Goal: Task Accomplishment & Management: Use online tool/utility

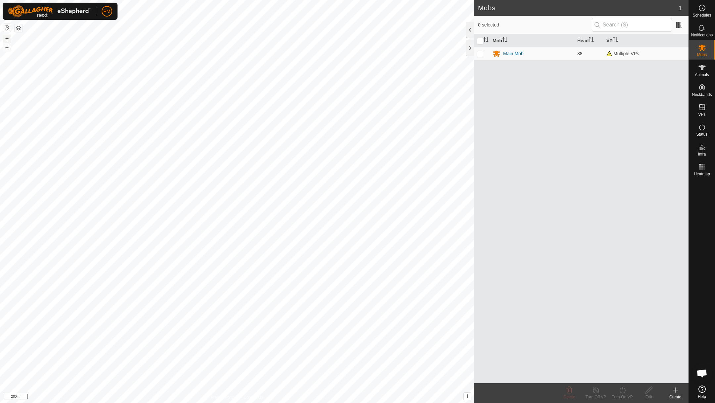
click at [8, 39] on button "+" at bounding box center [7, 39] width 8 height 8
click at [658, 105] on link "In Rotation" at bounding box center [660, 106] width 57 height 13
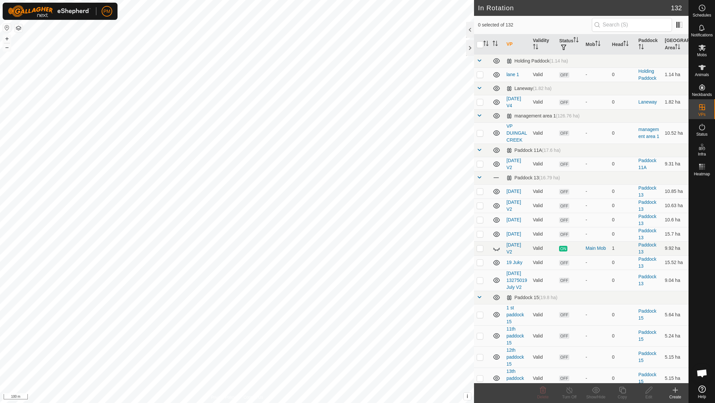
checkbox input "true"
click at [623, 388] on icon at bounding box center [622, 390] width 8 height 8
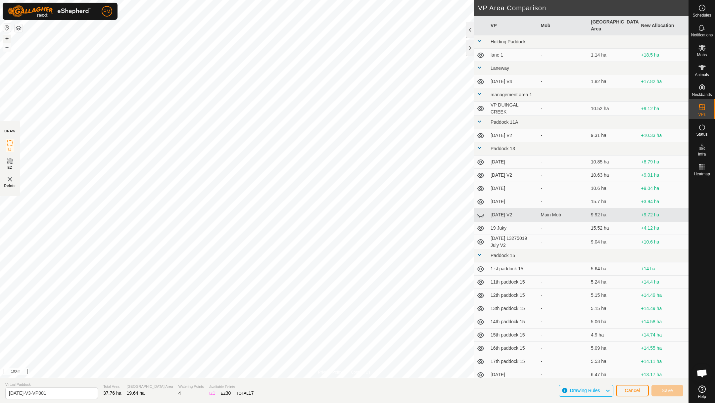
click at [6, 37] on button "+" at bounding box center [7, 39] width 8 height 8
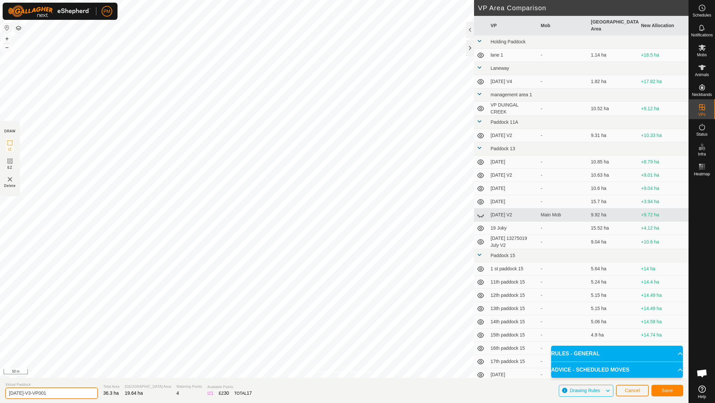
drag, startPoint x: 55, startPoint y: 391, endPoint x: 6, endPoint y: 391, distance: 48.3
click at [6, 391] on input "[DATE]-V3-VP001" at bounding box center [51, 394] width 93 height 12
type input "[DATE] v1"
click at [667, 390] on span "Save" at bounding box center [667, 390] width 11 height 5
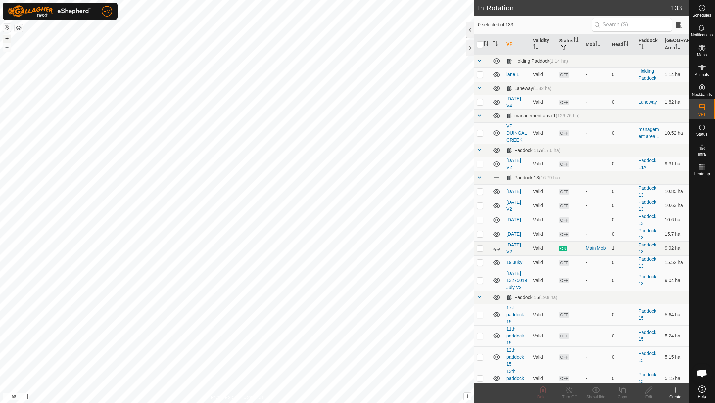
click at [6, 37] on button "+" at bounding box center [7, 39] width 8 height 8
click at [6, 36] on button "+" at bounding box center [7, 39] width 8 height 8
click at [703, 67] on icon at bounding box center [701, 67] width 7 height 5
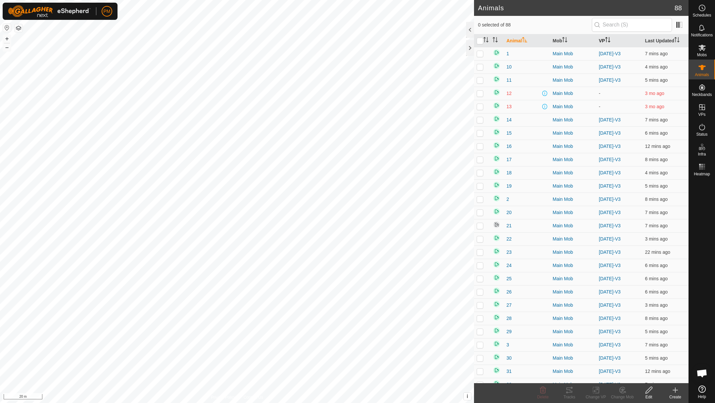
click at [601, 39] on th "VP" at bounding box center [619, 40] width 46 height 13
click at [479, 43] on input "checkbox" at bounding box center [480, 41] width 7 height 7
checkbox input "true"
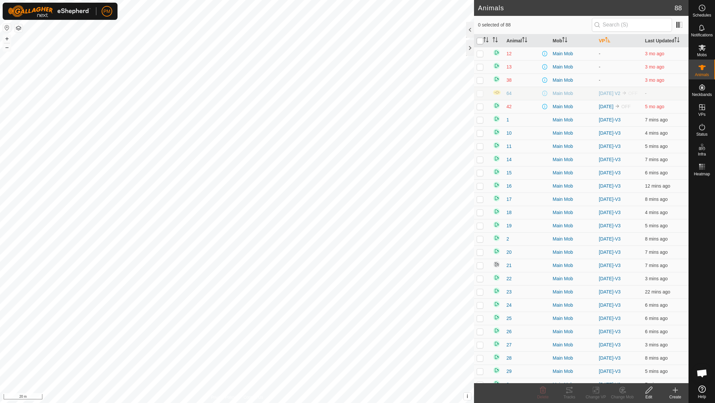
checkbox input "true"
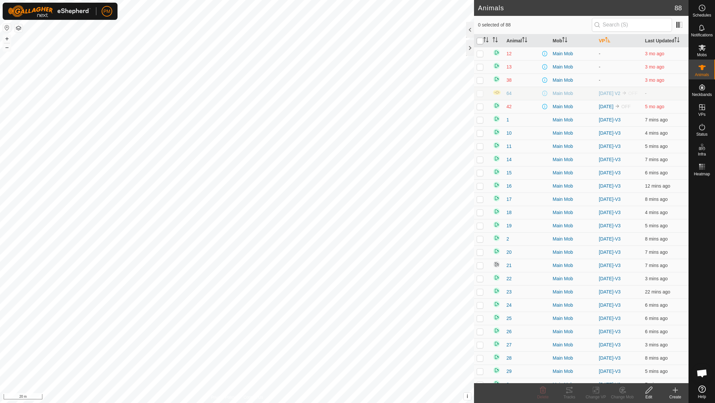
checkbox input "true"
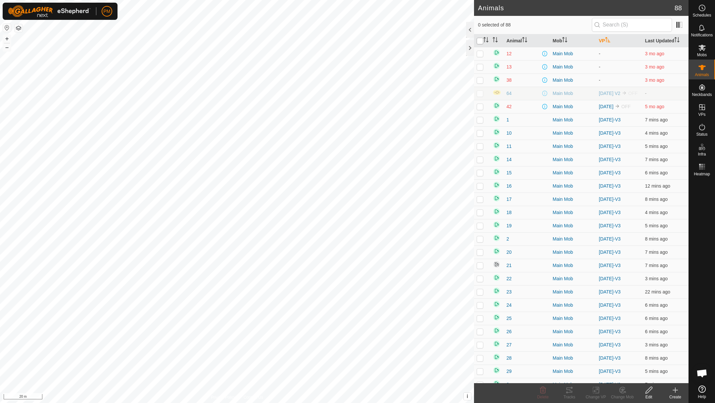
checkbox input "true"
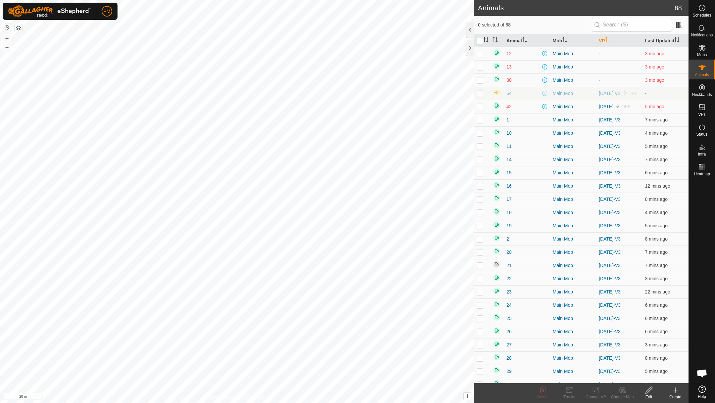
checkbox input "true"
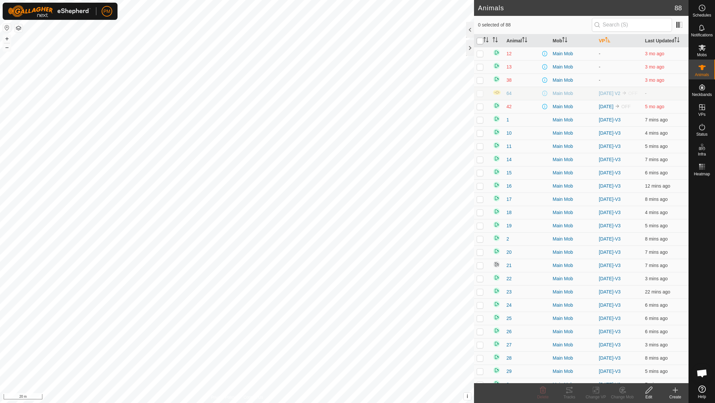
checkbox input "true"
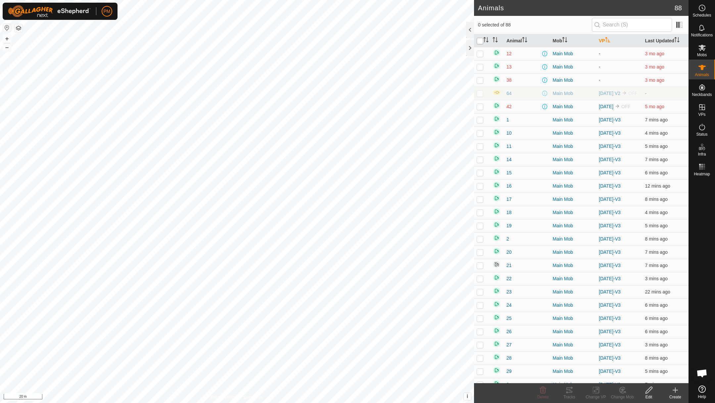
checkbox input "true"
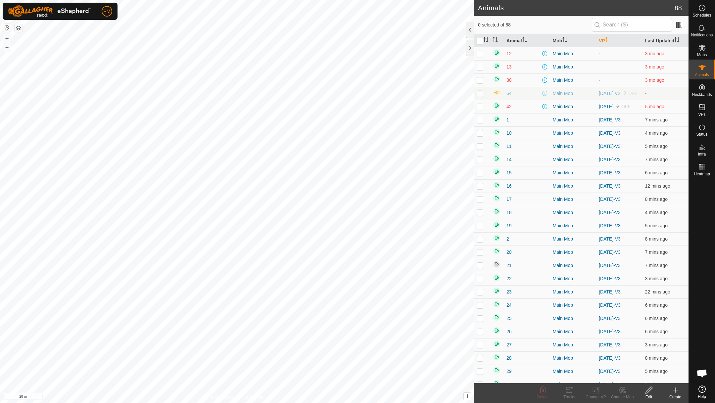
checkbox input "true"
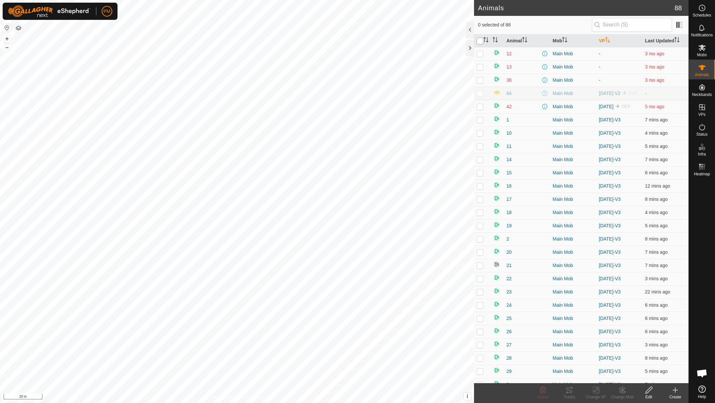
checkbox input "true"
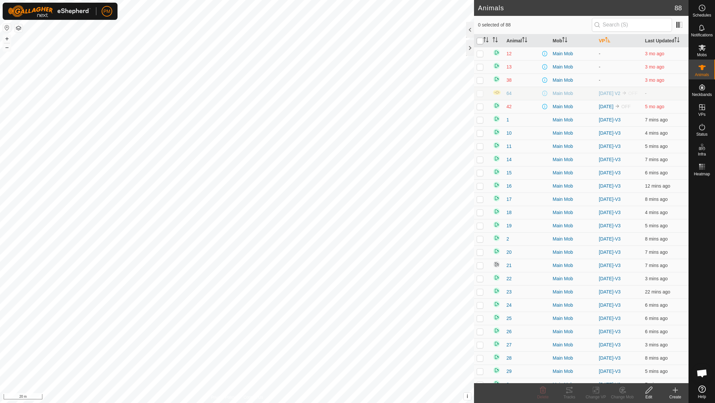
checkbox input "true"
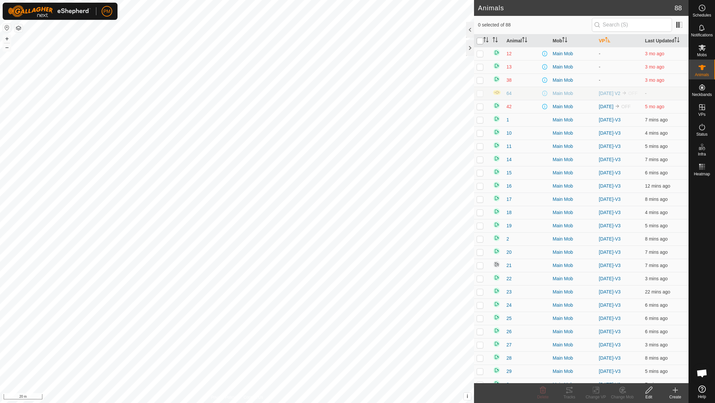
checkbox input "true"
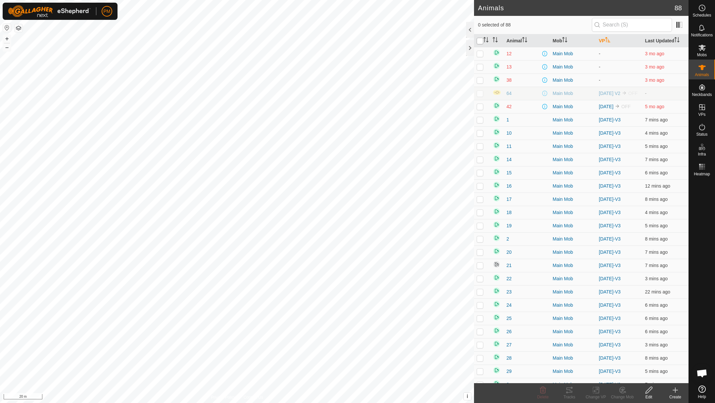
checkbox input "true"
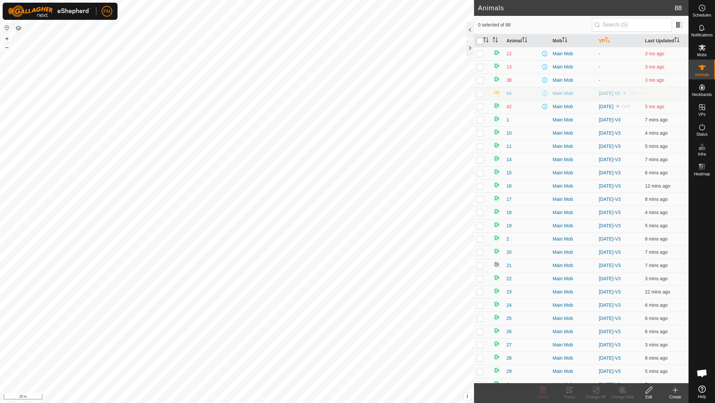
checkbox input "true"
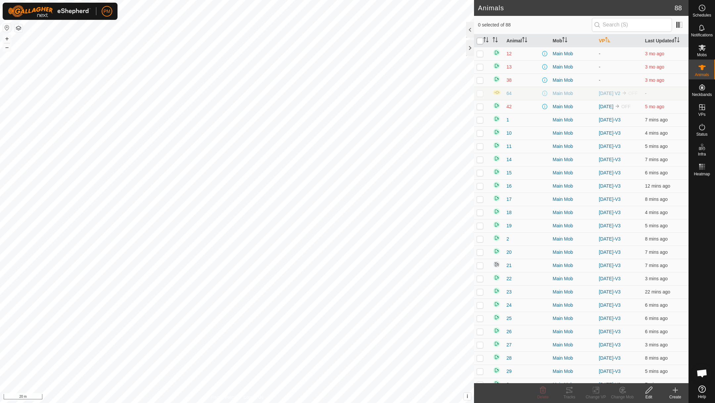
checkbox input "true"
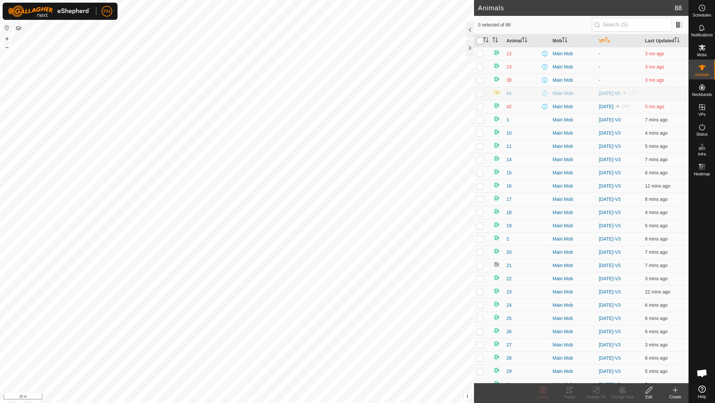
checkbox input "true"
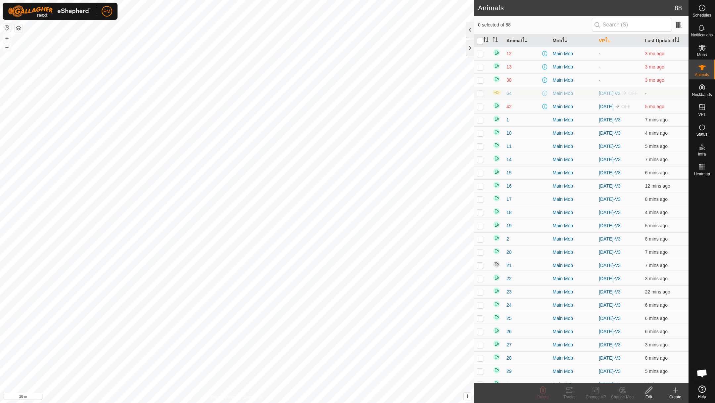
checkbox input "true"
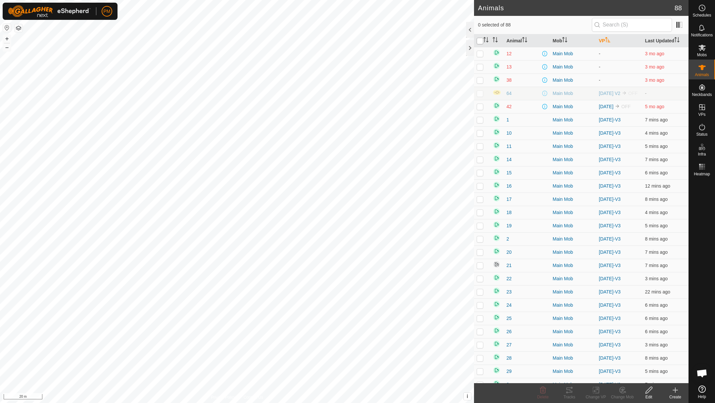
checkbox input "true"
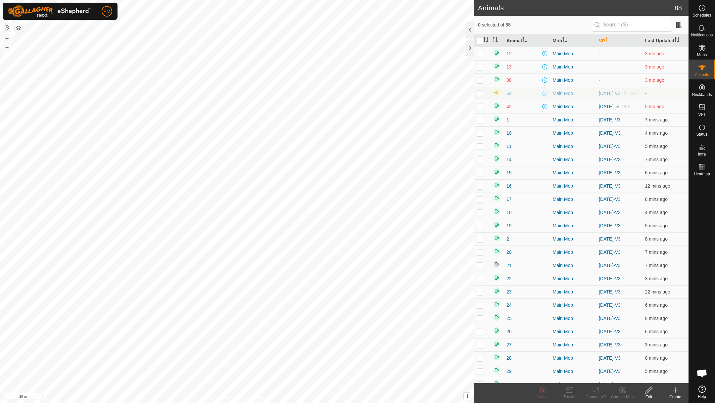
checkbox input "true"
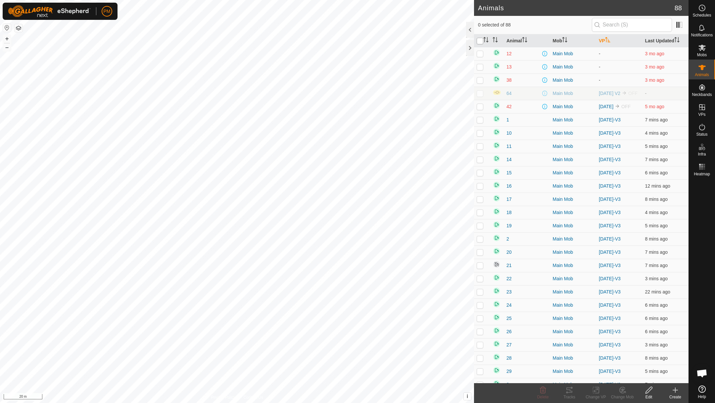
checkbox input "true"
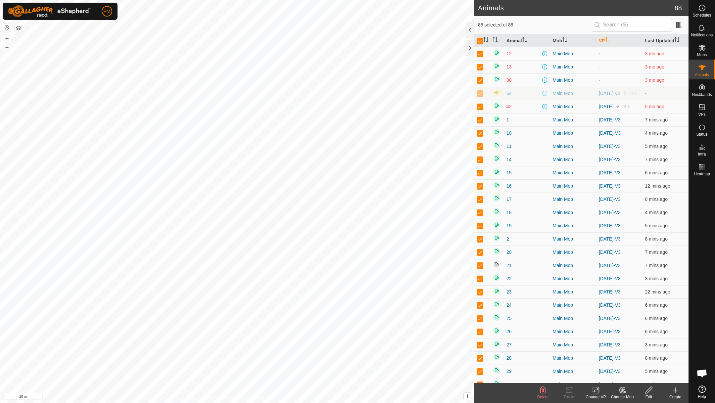
click at [479, 56] on p-checkbox at bounding box center [480, 53] width 7 height 5
checkbox input "false"
click at [480, 67] on p-checkbox at bounding box center [480, 66] width 7 height 5
checkbox input "false"
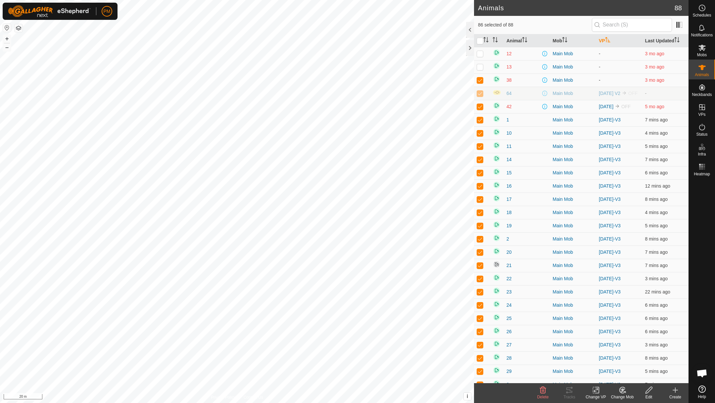
click at [480, 80] on p-checkbox at bounding box center [480, 79] width 7 height 5
checkbox input "false"
click at [481, 96] on p-checkbox at bounding box center [480, 93] width 7 height 5
checkbox input "false"
click at [480, 108] on p-checkbox at bounding box center [480, 106] width 7 height 5
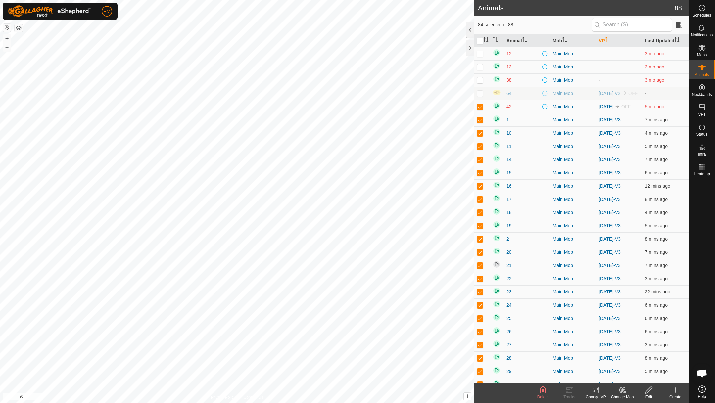
checkbox input "false"
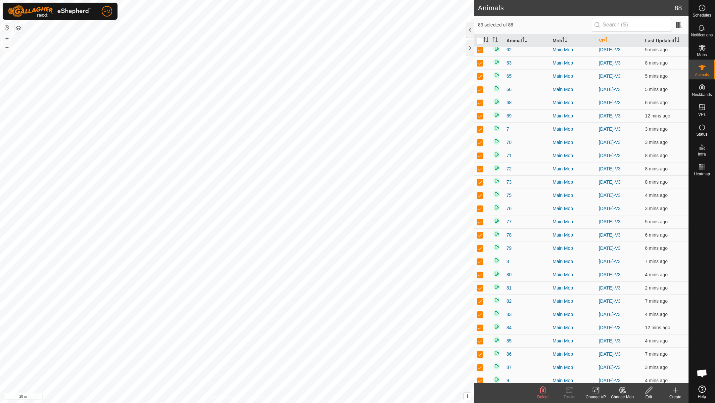
scroll to position [837, 0]
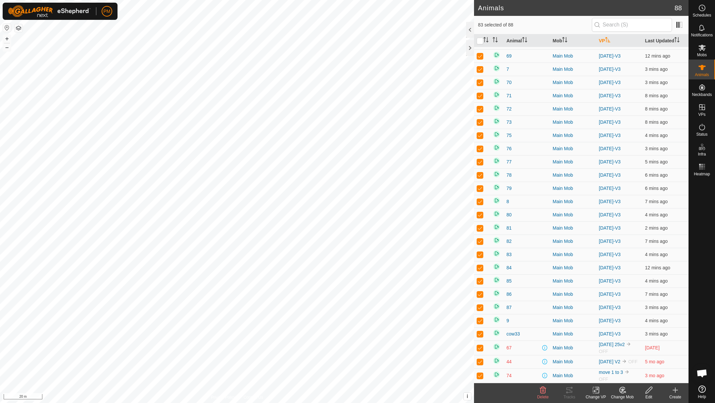
click at [480, 345] on p-checkbox at bounding box center [480, 347] width 7 height 5
checkbox input "false"
click at [481, 359] on p-checkbox at bounding box center [480, 361] width 7 height 5
checkbox input "false"
click at [480, 375] on p-checkbox at bounding box center [480, 375] width 7 height 5
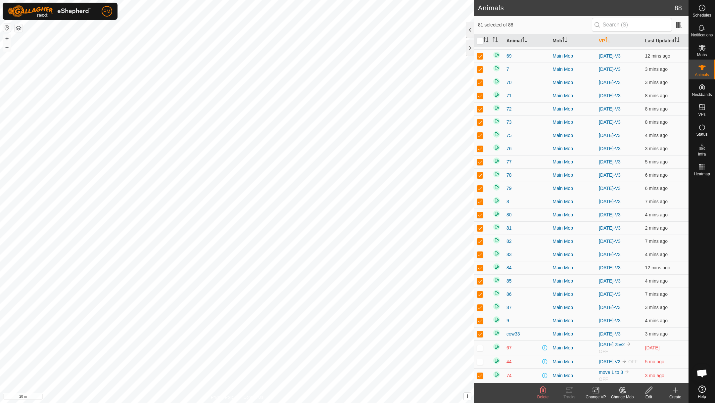
checkbox input "false"
click at [482, 42] on input "checkbox" at bounding box center [480, 41] width 7 height 7
checkbox input "true"
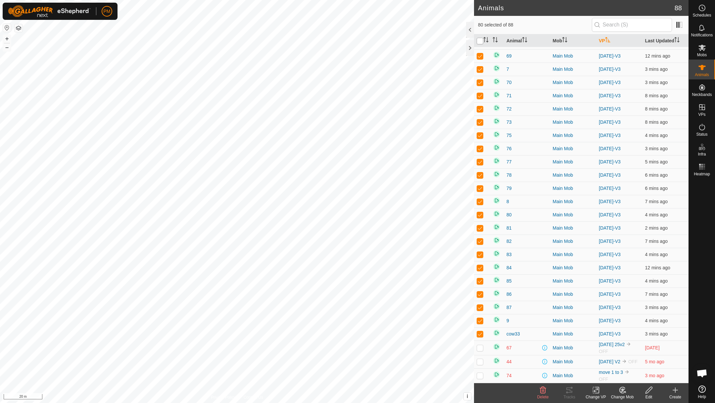
checkbox input "true"
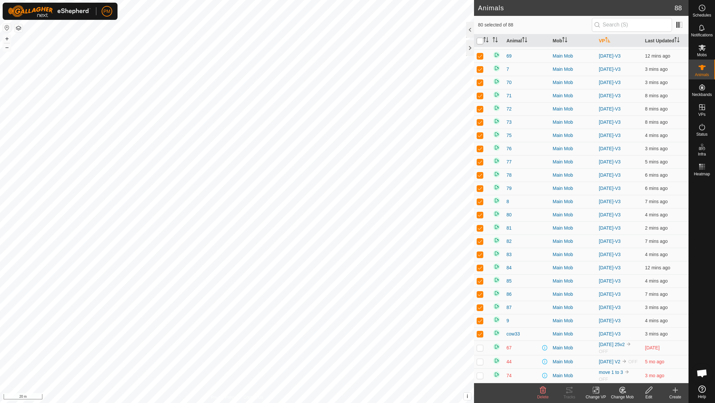
checkbox input "true"
click at [480, 41] on input "checkbox" at bounding box center [480, 41] width 7 height 7
checkbox input "false"
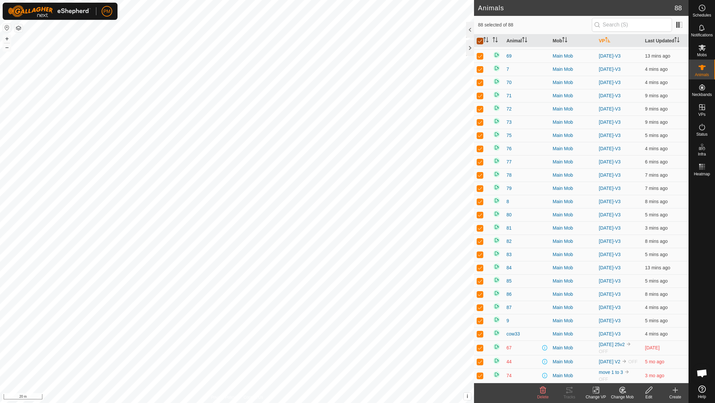
checkbox input "false"
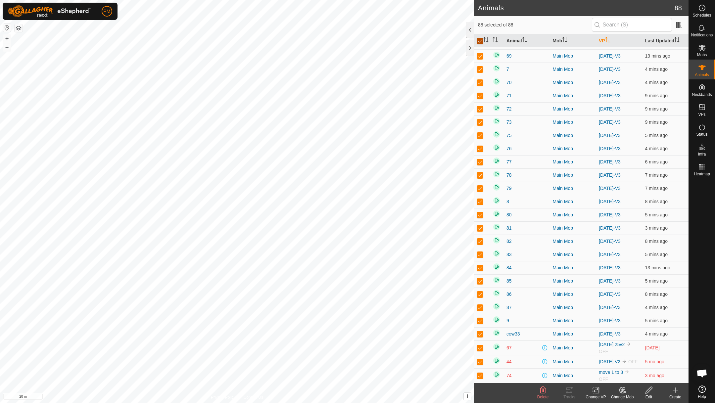
checkbox input "false"
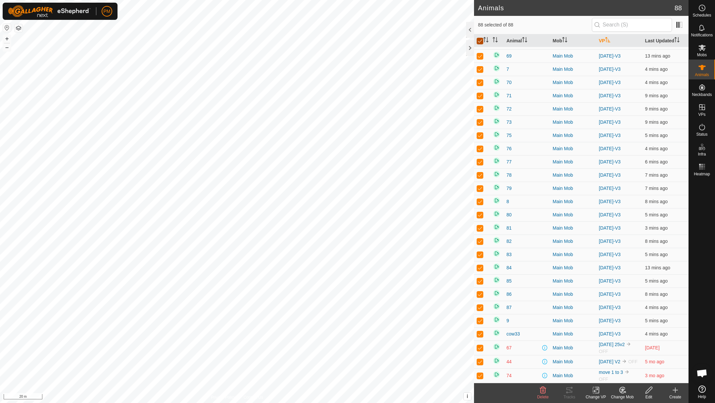
checkbox input "false"
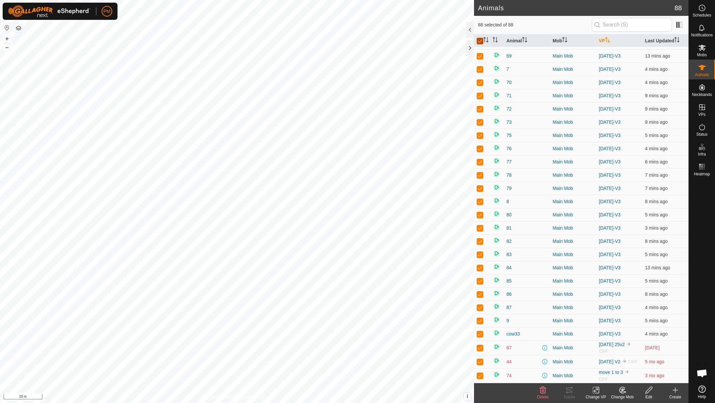
checkbox input "false"
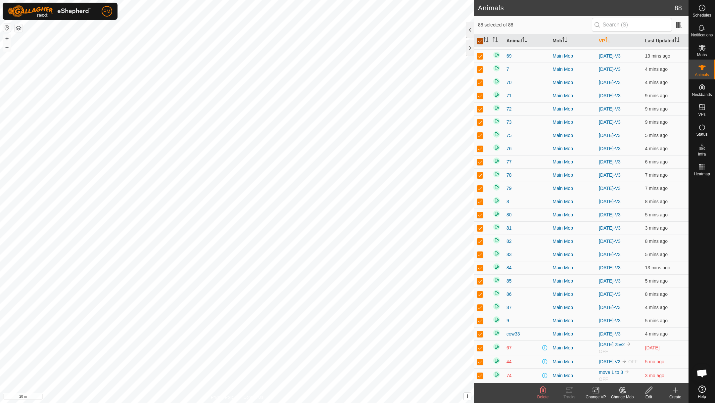
checkbox input "false"
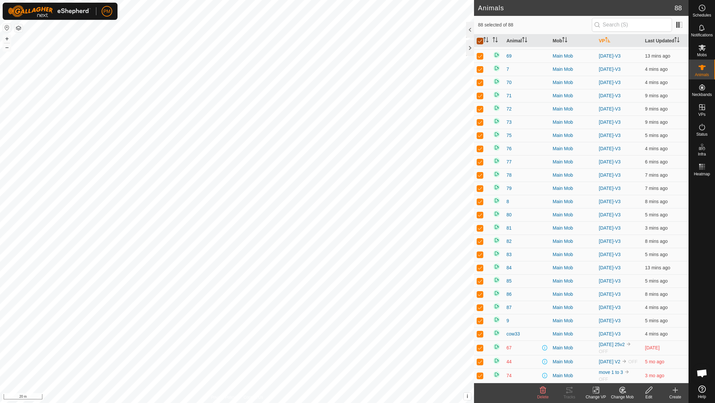
checkbox input "false"
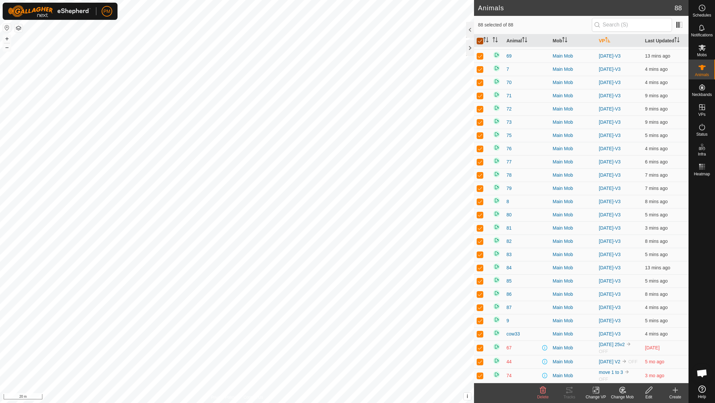
checkbox input "false"
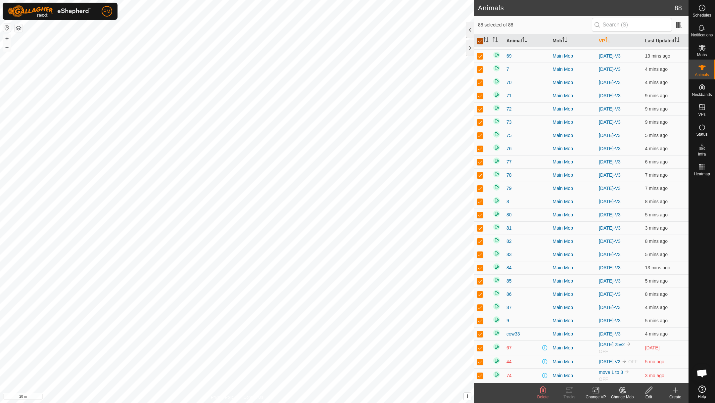
checkbox input "false"
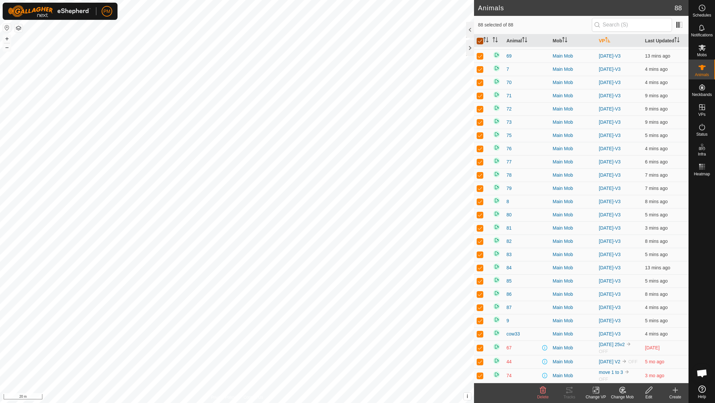
checkbox input "false"
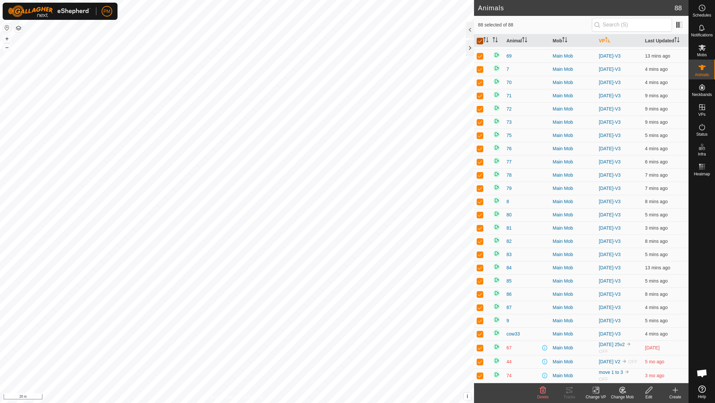
checkbox input "false"
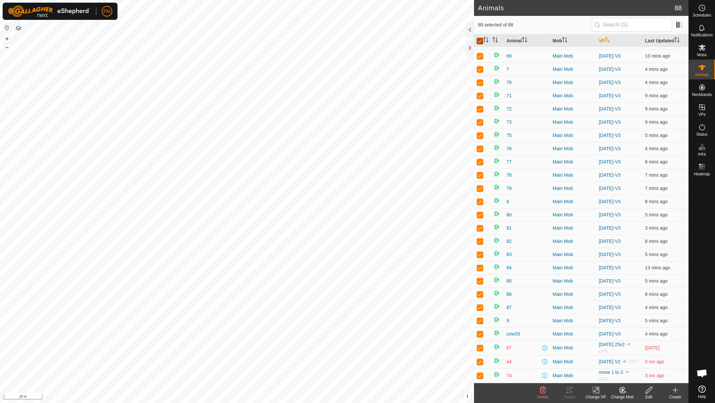
checkbox input "false"
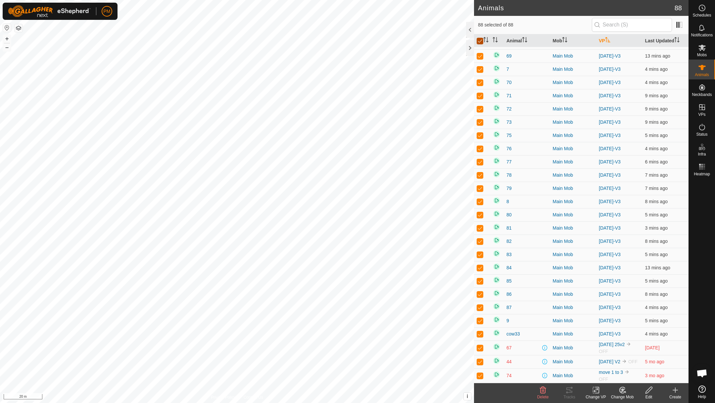
checkbox input "false"
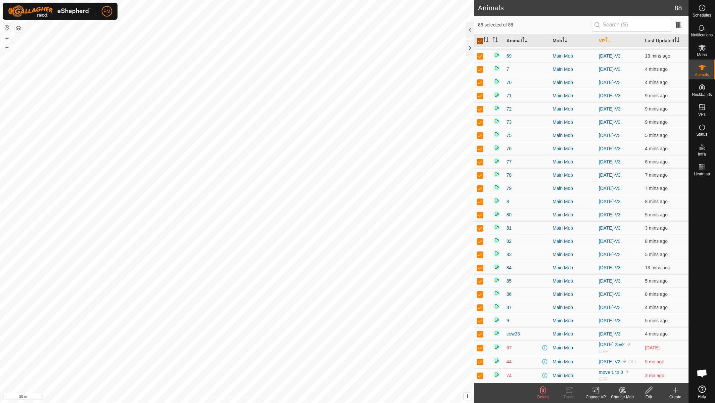
checkbox input "false"
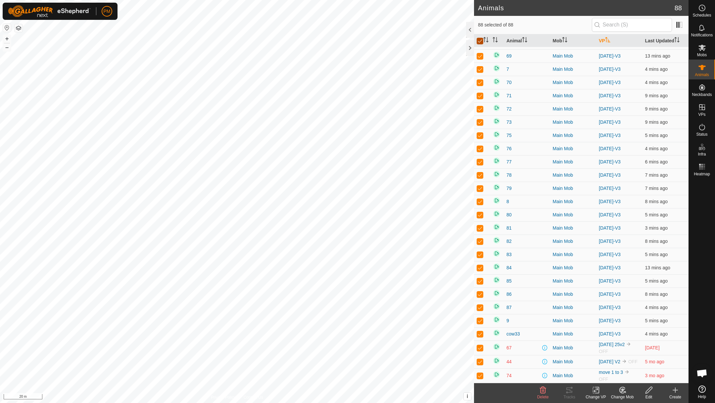
checkbox input "false"
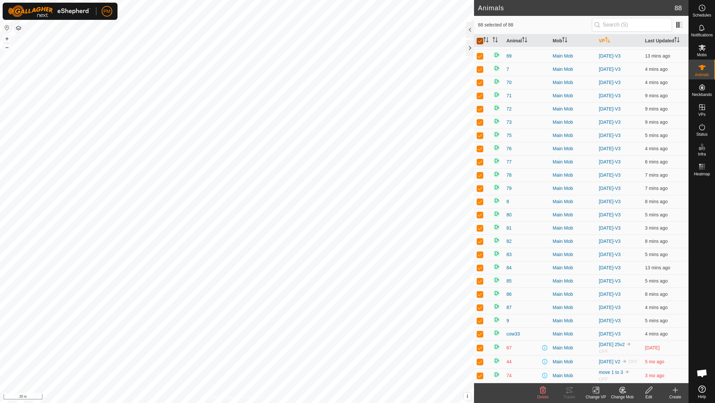
checkbox input "false"
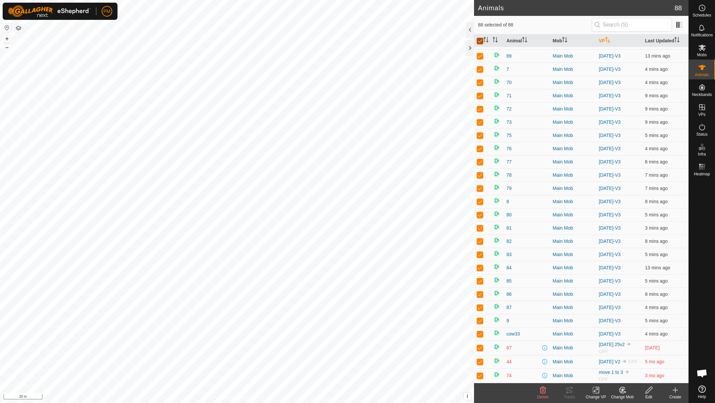
checkbox input "false"
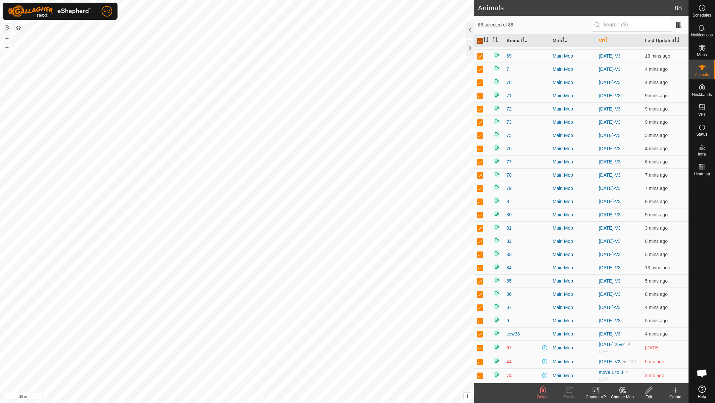
checkbox input "false"
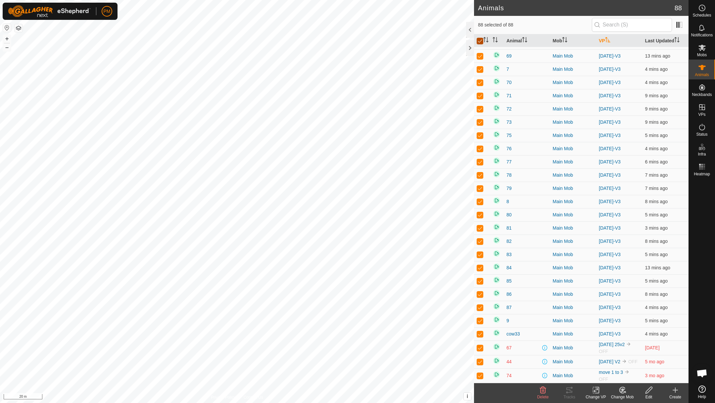
checkbox input "false"
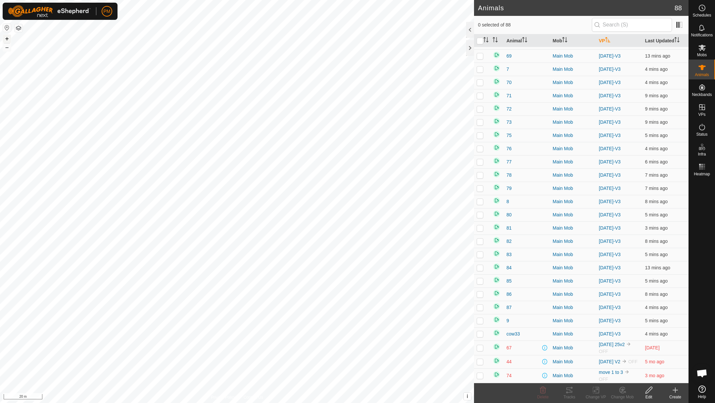
click at [5, 37] on button "+" at bounding box center [7, 39] width 8 height 8
click at [511, 40] on th "Animal" at bounding box center [527, 40] width 46 height 13
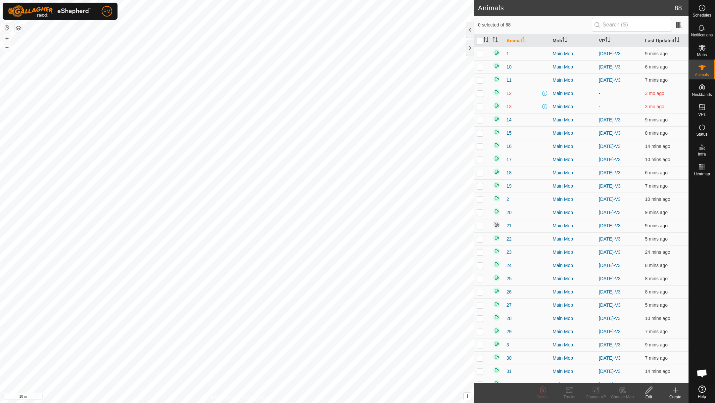
click at [480, 227] on p-checkbox at bounding box center [480, 225] width 7 height 5
click at [650, 389] on icon at bounding box center [649, 390] width 8 height 8
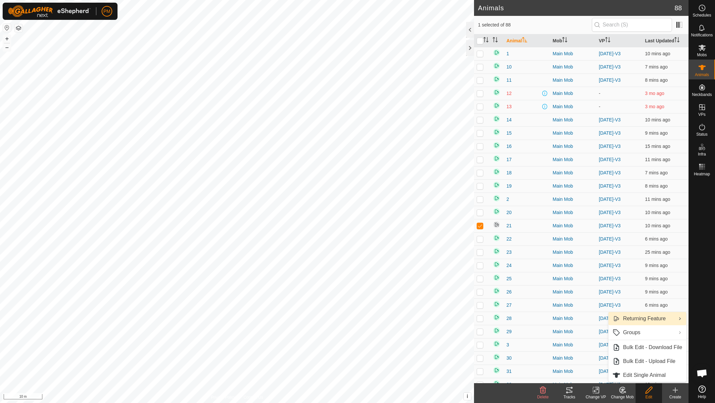
click at [640, 318] on link "Returning Feature" at bounding box center [647, 318] width 78 height 13
click at [561, 317] on link "Turn On" at bounding box center [569, 318] width 77 height 13
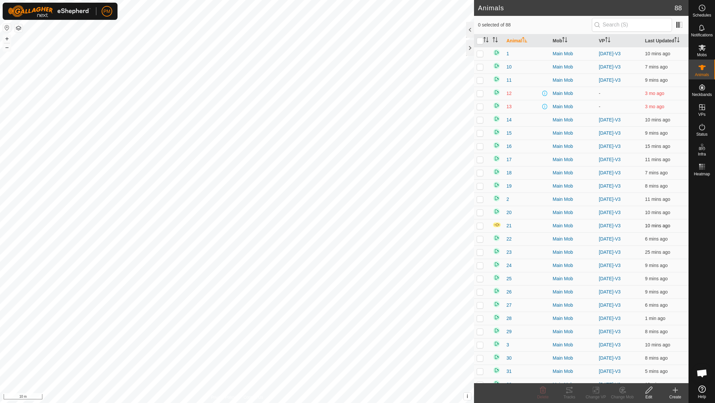
click at [480, 227] on p-checkbox at bounding box center [480, 225] width 7 height 5
checkbox input "true"
click at [481, 252] on p-checkbox at bounding box center [480, 252] width 7 height 5
checkbox input "true"
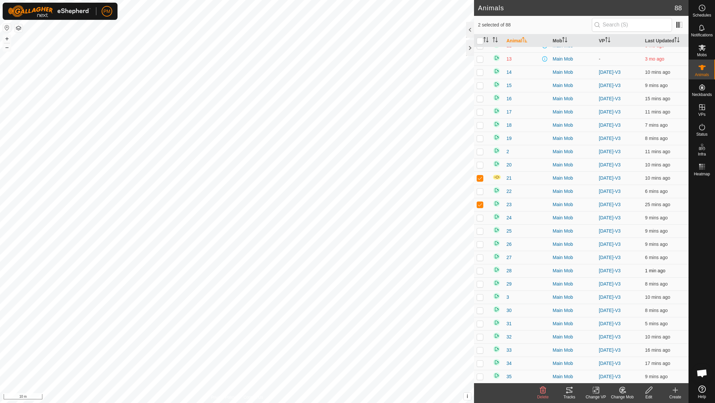
scroll to position [53, 0]
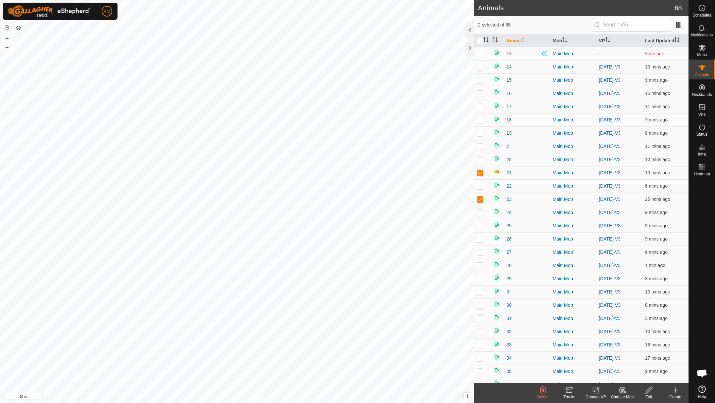
click at [478, 307] on p-checkbox at bounding box center [480, 305] width 7 height 5
click at [480, 346] on p-checkbox at bounding box center [480, 344] width 7 height 5
click at [481, 359] on p-checkbox at bounding box center [480, 357] width 7 height 5
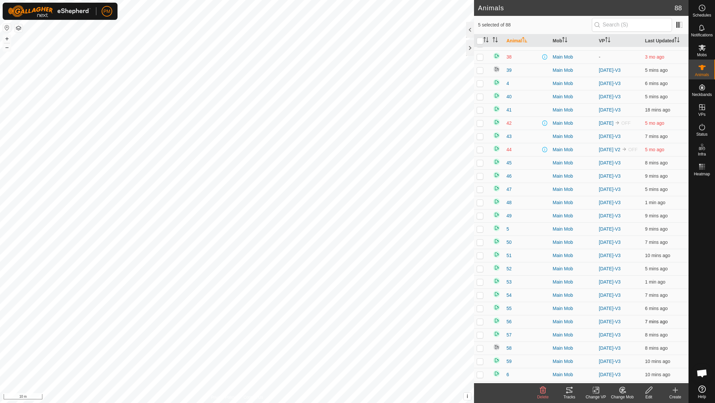
scroll to position [408, 0]
click at [481, 350] on p-checkbox at bounding box center [480, 346] width 7 height 5
click at [649, 393] on icon at bounding box center [649, 390] width 8 height 8
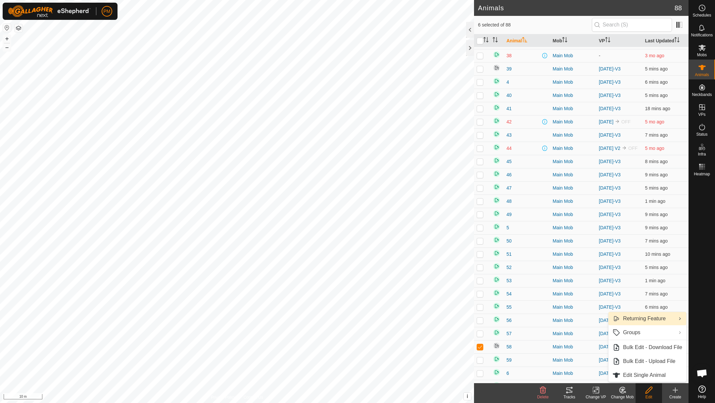
click at [636, 321] on link "Returning Feature" at bounding box center [647, 318] width 78 height 13
click at [560, 318] on link "Turn On" at bounding box center [569, 318] width 77 height 13
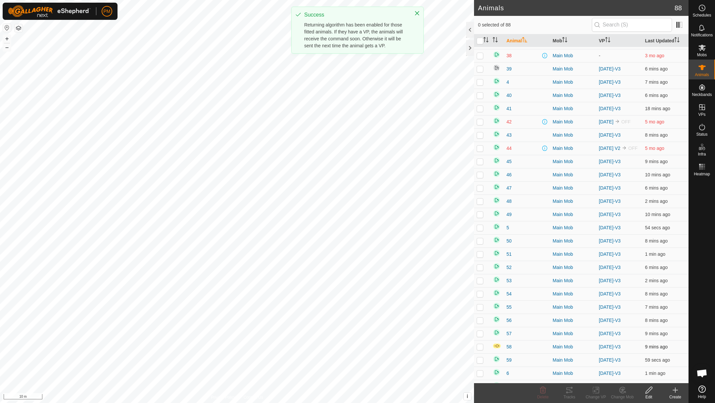
click at [481, 350] on p-checkbox at bounding box center [480, 346] width 7 height 5
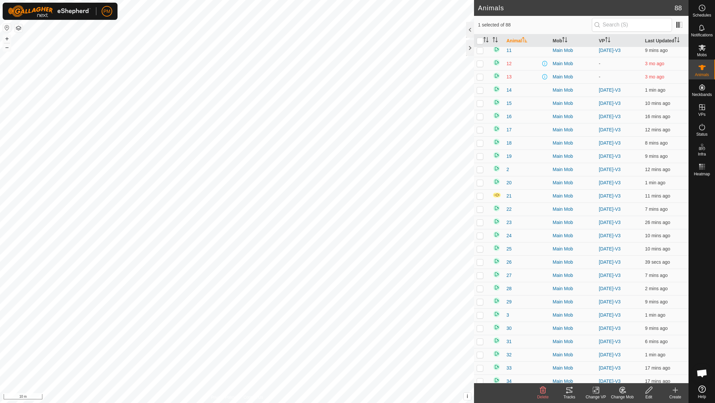
scroll to position [0, 0]
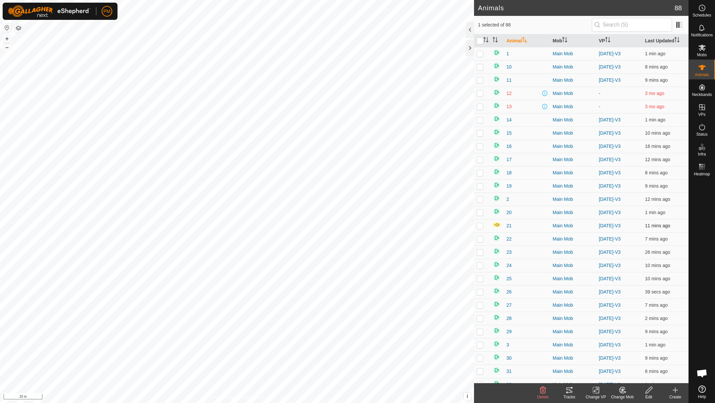
click at [480, 228] on p-checkbox at bounding box center [480, 225] width 7 height 5
click at [480, 255] on p-checkbox at bounding box center [480, 252] width 7 height 5
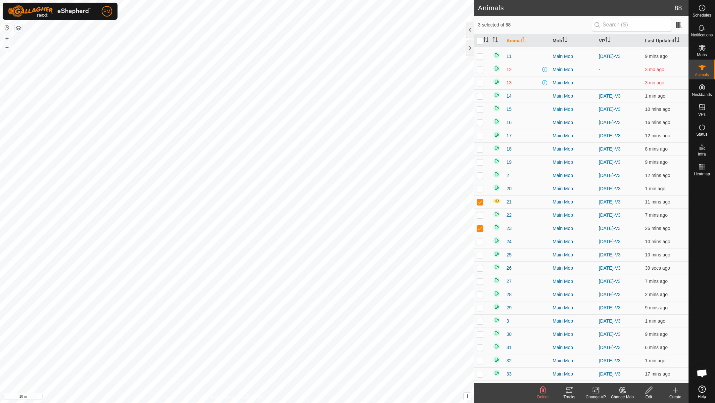
scroll to position [26, 0]
click at [478, 333] on p-checkbox at bounding box center [480, 332] width 7 height 5
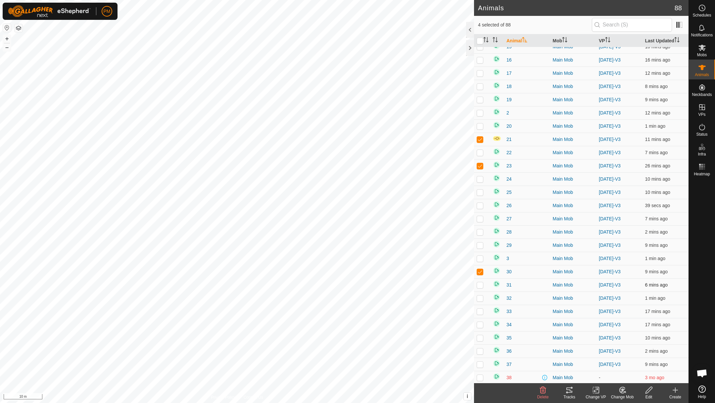
scroll to position [87, 0]
click at [479, 326] on p-checkbox at bounding box center [480, 323] width 7 height 5
click at [479, 311] on p-checkbox at bounding box center [480, 310] width 7 height 5
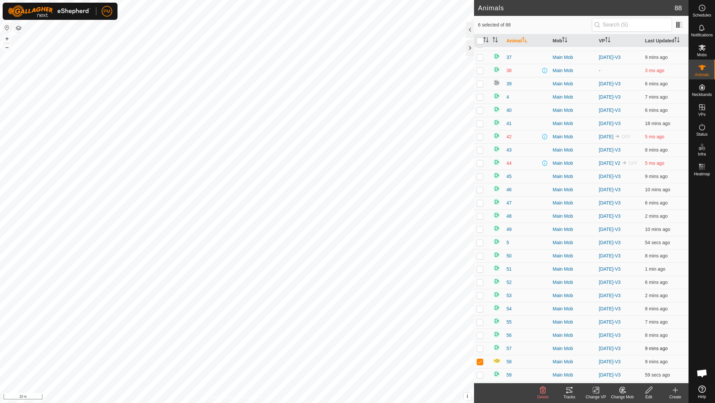
click at [479, 351] on p-checkbox at bounding box center [480, 348] width 7 height 5
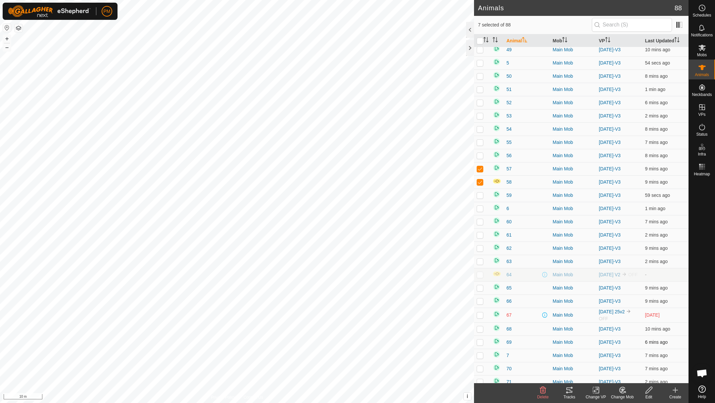
click at [481, 345] on p-checkbox at bounding box center [480, 342] width 7 height 5
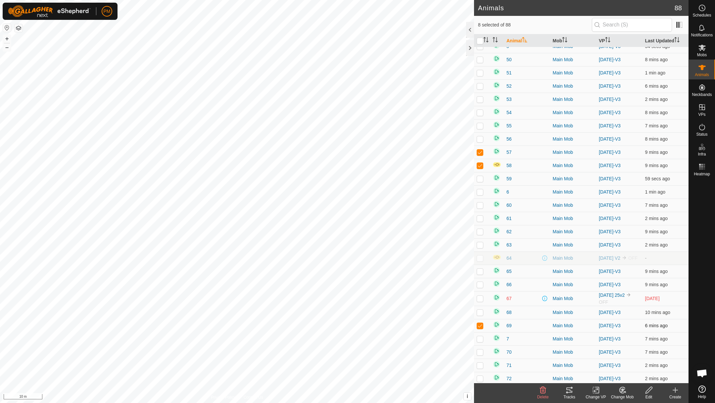
scroll to position [592, 0]
click at [481, 339] on p-checkbox at bounding box center [480, 336] width 7 height 5
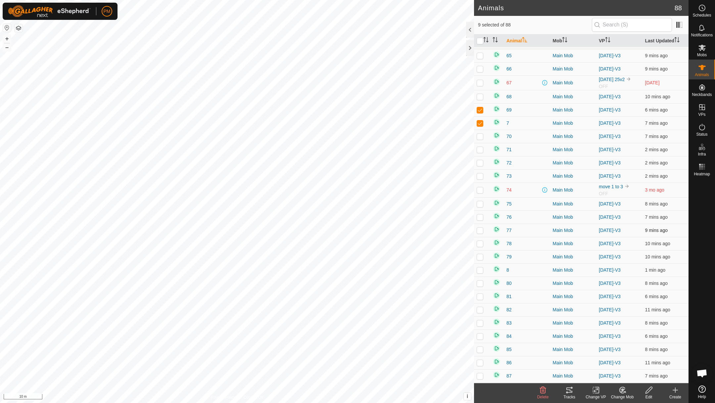
scroll to position [819, 0]
click at [480, 260] on p-checkbox at bounding box center [480, 257] width 7 height 5
click at [7, 38] on button "+" at bounding box center [7, 39] width 8 height 8
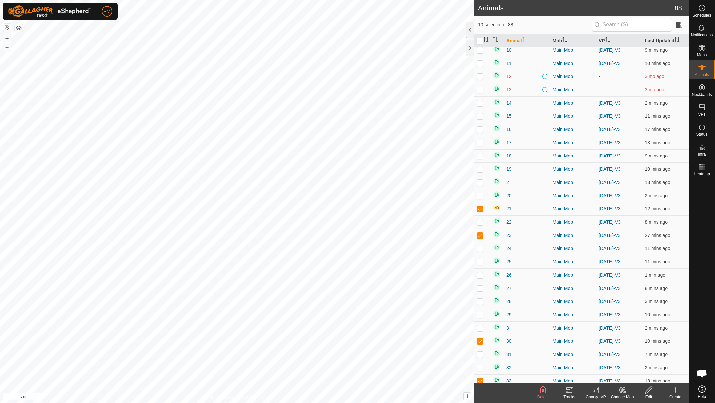
scroll to position [14, 0]
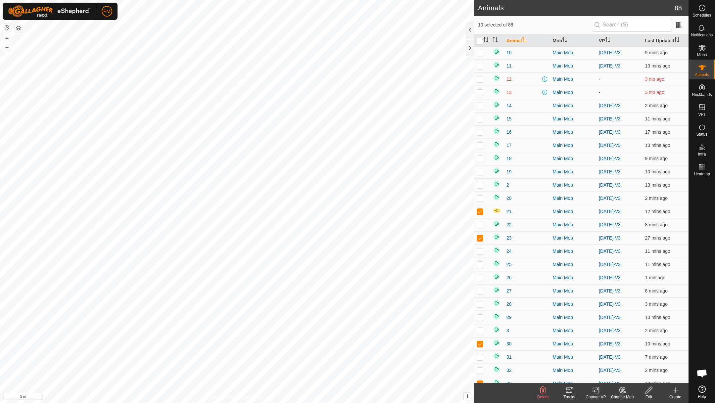
click at [480, 106] on p-checkbox at bounding box center [480, 105] width 7 height 5
click at [7, 47] on button "–" at bounding box center [7, 47] width 8 height 8
click at [595, 391] on icon at bounding box center [595, 390] width 5 height 4
click at [598, 358] on link "Choose VP..." at bounding box center [616, 361] width 66 height 13
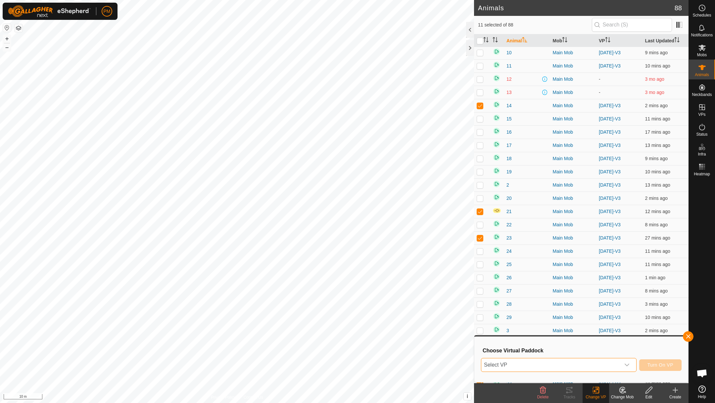
click at [534, 361] on span "Select VP" at bounding box center [550, 364] width 139 height 13
click at [499, 348] on li "[DATE] v1 19.64 ha" at bounding box center [559, 351] width 154 height 13
click at [658, 362] on span "Turn On VP" at bounding box center [660, 364] width 26 height 5
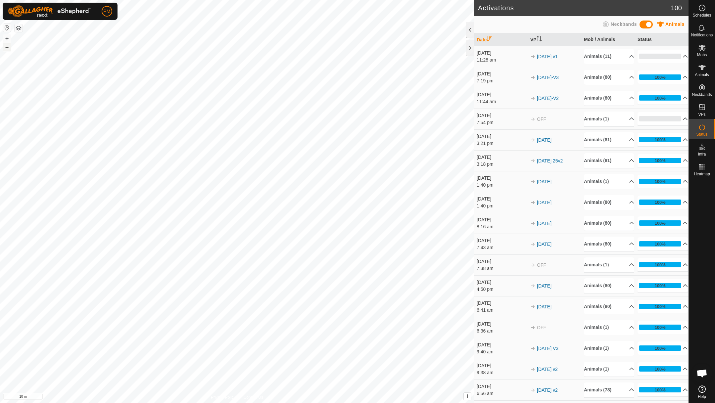
click at [4, 45] on button "–" at bounding box center [7, 47] width 8 height 8
click at [4, 46] on button "–" at bounding box center [7, 47] width 8 height 8
click at [650, 105] on link "In Rotation" at bounding box center [660, 106] width 57 height 13
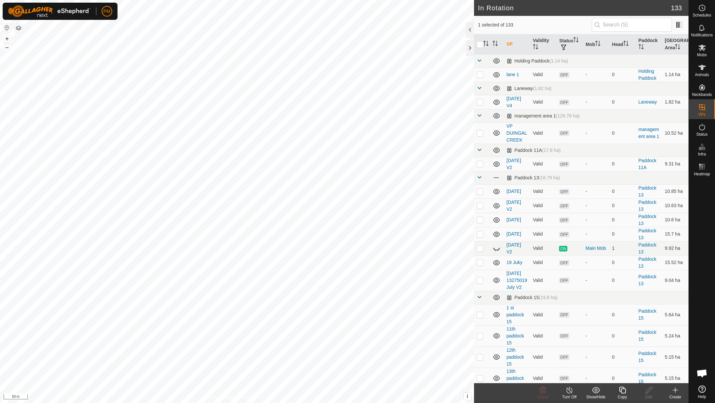
click at [621, 387] on icon at bounding box center [622, 390] width 7 height 7
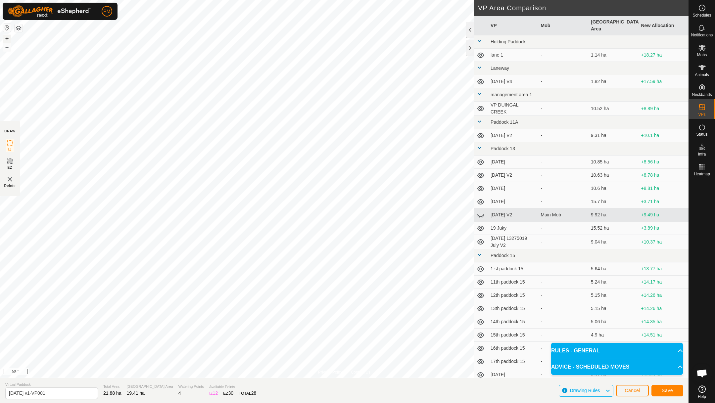
click at [9, 37] on button "+" at bounding box center [7, 39] width 8 height 8
click at [6, 48] on button "–" at bounding box center [7, 47] width 8 height 8
click at [53, 393] on input "[DATE] v1-VP001" at bounding box center [51, 394] width 93 height 12
click at [670, 391] on span "Save" at bounding box center [667, 390] width 11 height 5
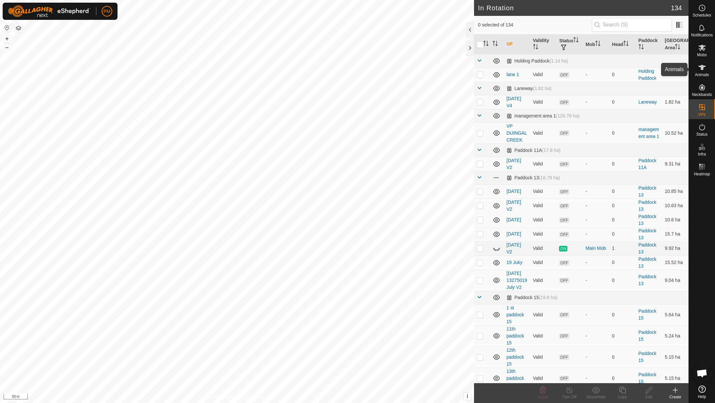
click at [702, 71] on icon at bounding box center [702, 68] width 8 height 8
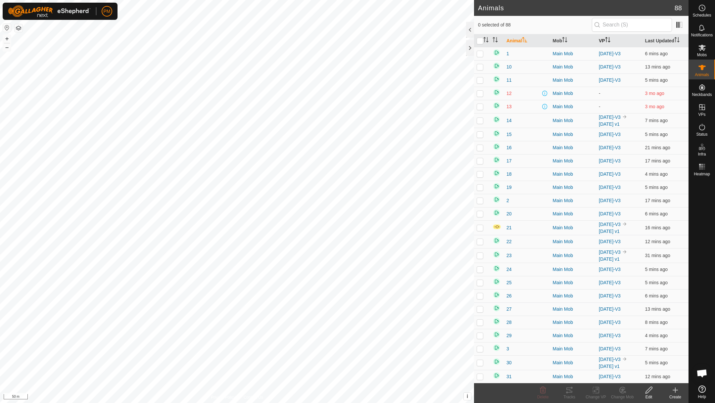
click at [600, 39] on th "VP" at bounding box center [619, 40] width 46 height 13
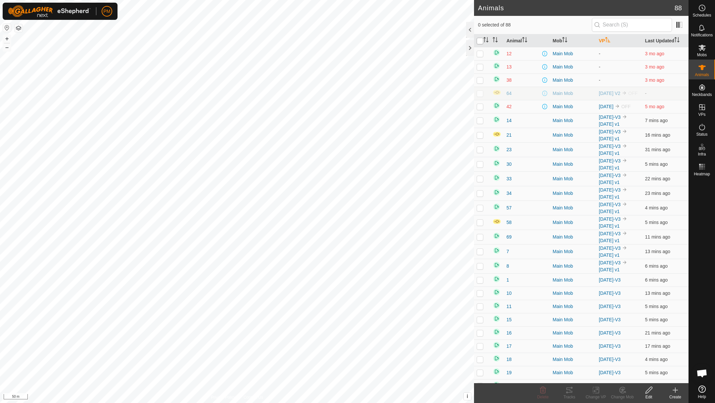
click at [480, 42] on input "checkbox" at bounding box center [480, 41] width 7 height 7
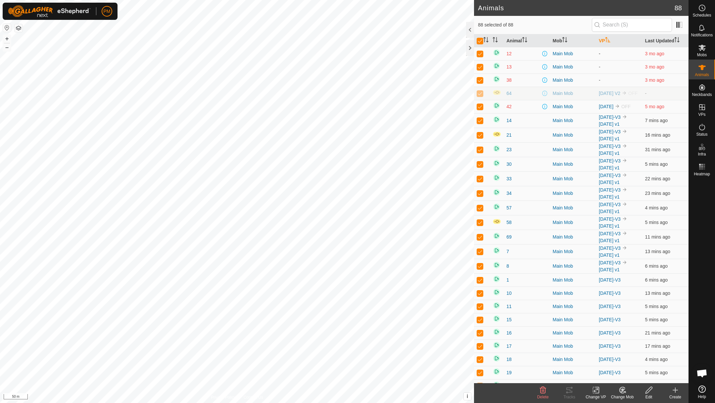
click at [480, 53] on p-checkbox at bounding box center [480, 53] width 7 height 5
click at [480, 68] on p-checkbox at bounding box center [480, 66] width 7 height 5
click at [480, 80] on p-checkbox at bounding box center [480, 79] width 7 height 5
click at [480, 95] on p-checkbox at bounding box center [480, 93] width 7 height 5
click at [479, 109] on p-checkbox at bounding box center [480, 106] width 7 height 5
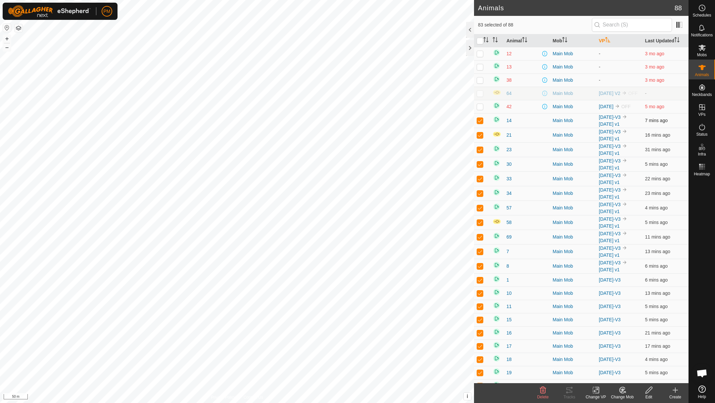
click at [480, 123] on p-checkbox at bounding box center [480, 120] width 7 height 5
click at [480, 138] on p-checkbox at bounding box center [480, 134] width 7 height 5
click at [481, 152] on p-checkbox at bounding box center [480, 149] width 7 height 5
click at [481, 167] on p-checkbox at bounding box center [480, 164] width 7 height 5
click at [480, 181] on p-checkbox at bounding box center [480, 178] width 7 height 5
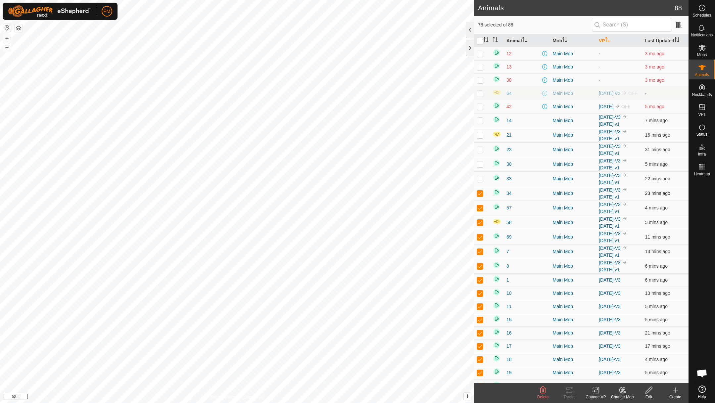
click at [480, 196] on p-checkbox at bounding box center [480, 193] width 7 height 5
click at [481, 211] on p-checkbox at bounding box center [480, 207] width 7 height 5
click at [479, 225] on p-checkbox at bounding box center [480, 222] width 7 height 5
click at [479, 240] on p-checkbox at bounding box center [480, 236] width 7 height 5
click at [480, 254] on p-checkbox at bounding box center [480, 251] width 7 height 5
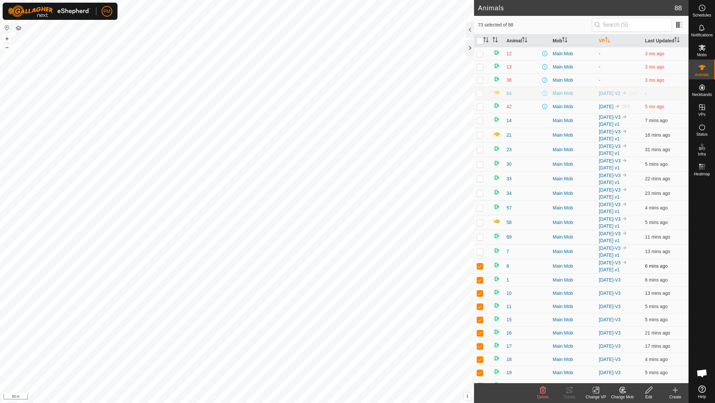
click at [480, 269] on p-checkbox at bounding box center [480, 265] width 7 height 5
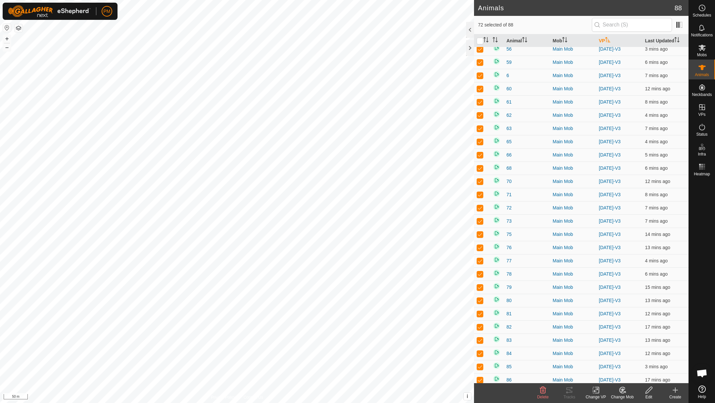
scroll to position [859, 0]
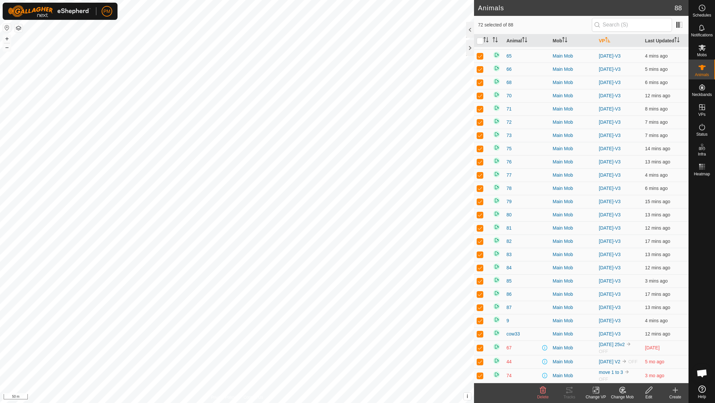
click at [480, 345] on p-checkbox at bounding box center [480, 347] width 7 height 5
click at [480, 360] on p-checkbox at bounding box center [480, 361] width 7 height 5
click at [480, 374] on p-checkbox at bounding box center [480, 375] width 7 height 5
click at [596, 389] on icon at bounding box center [595, 390] width 5 height 4
click at [595, 361] on link "Choose VP..." at bounding box center [616, 361] width 66 height 13
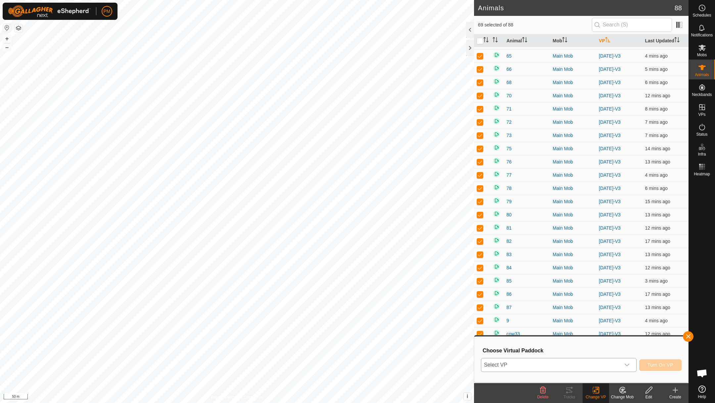
click at [584, 364] on span "Select VP" at bounding box center [550, 364] width 139 height 13
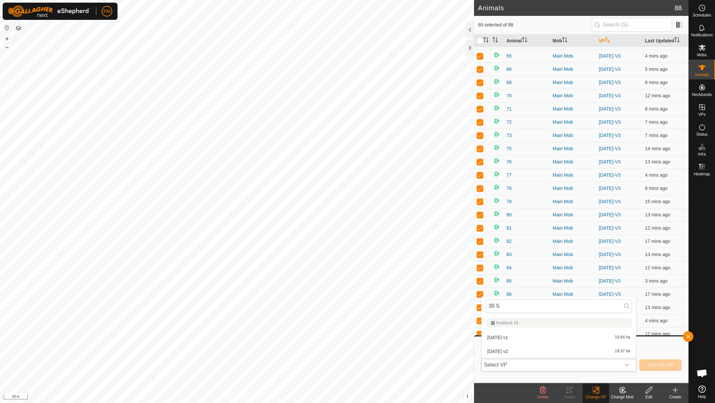
click at [495, 349] on li "[DATE] v2 19.37 ha" at bounding box center [559, 351] width 154 height 13
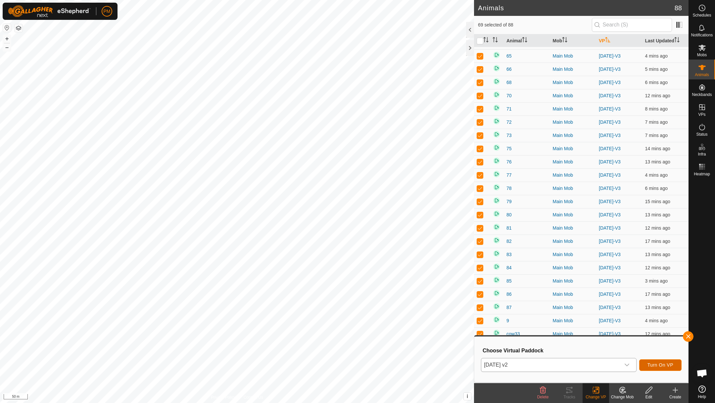
click at [659, 363] on span "Turn On VP" at bounding box center [660, 364] width 26 height 5
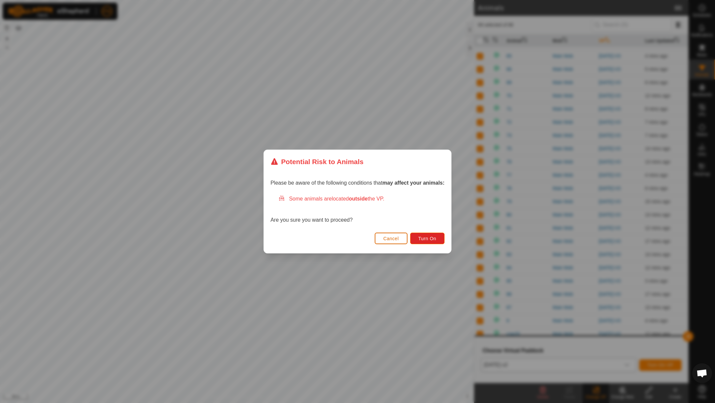
click at [392, 237] on span "Cancel" at bounding box center [391, 238] width 16 height 5
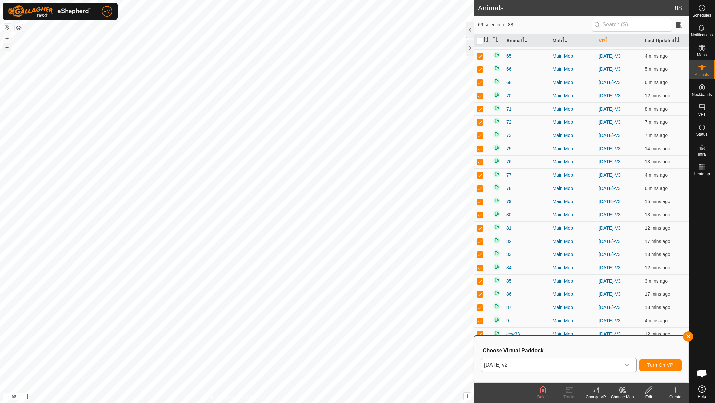
click at [6, 45] on button "–" at bounding box center [7, 47] width 8 height 8
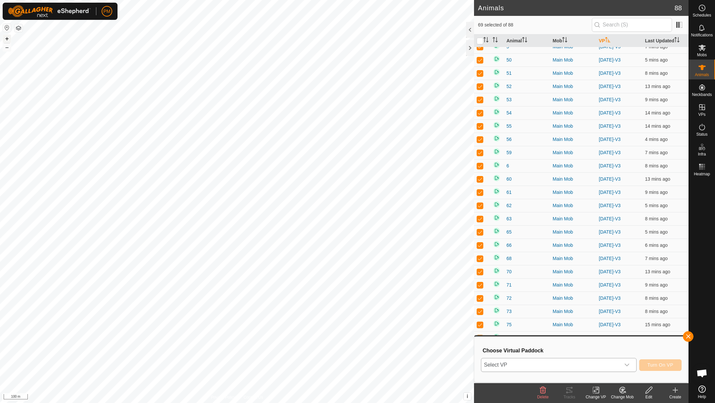
click at [5, 38] on button "+" at bounding box center [7, 39] width 8 height 8
click at [7, 38] on button "+" at bounding box center [7, 39] width 8 height 8
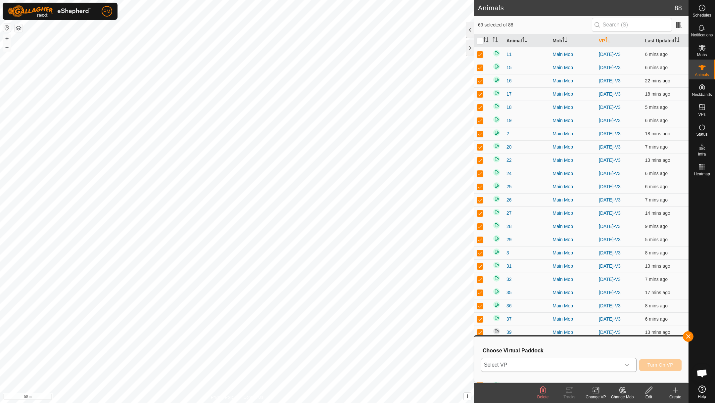
click at [480, 83] on p-checkbox at bounding box center [480, 80] width 7 height 5
click at [595, 389] on icon at bounding box center [596, 390] width 8 height 8
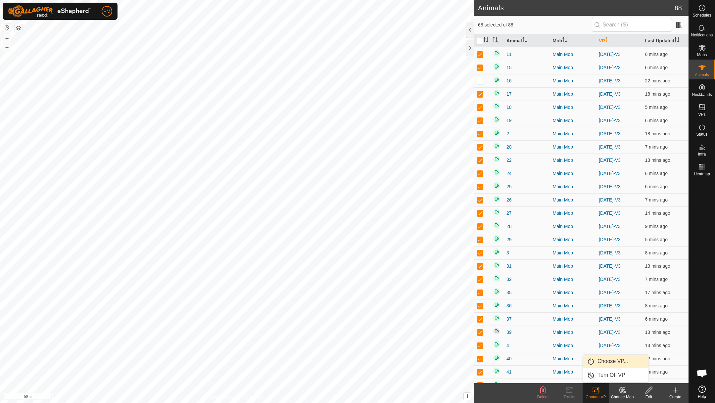
click at [593, 359] on link "Choose VP..." at bounding box center [616, 361] width 66 height 13
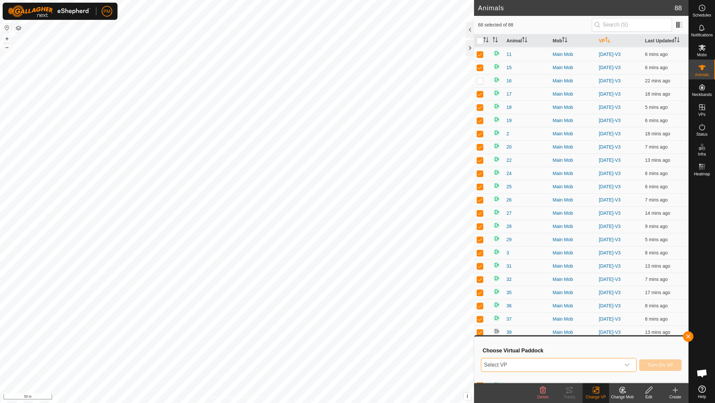
click at [556, 366] on span "Select VP" at bounding box center [550, 364] width 139 height 13
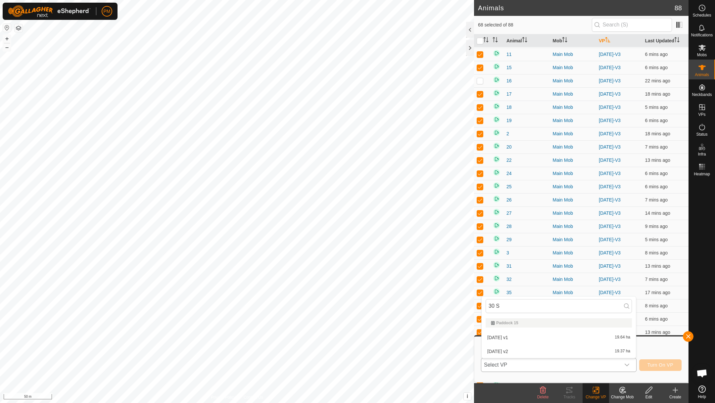
click at [494, 349] on li "[DATE] v2 19.37 ha" at bounding box center [559, 351] width 154 height 13
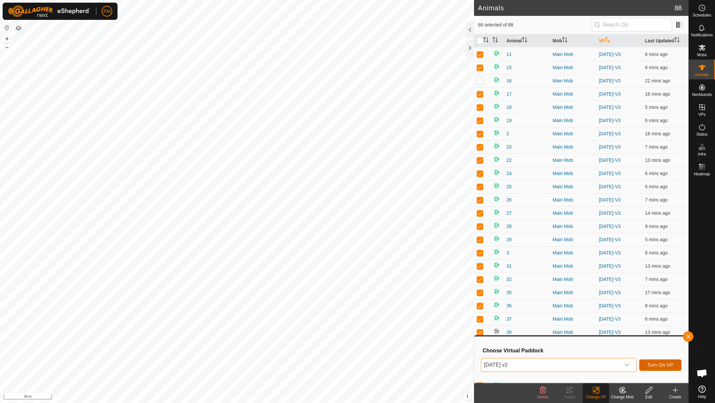
click at [652, 363] on span "Turn On VP" at bounding box center [660, 364] width 26 height 5
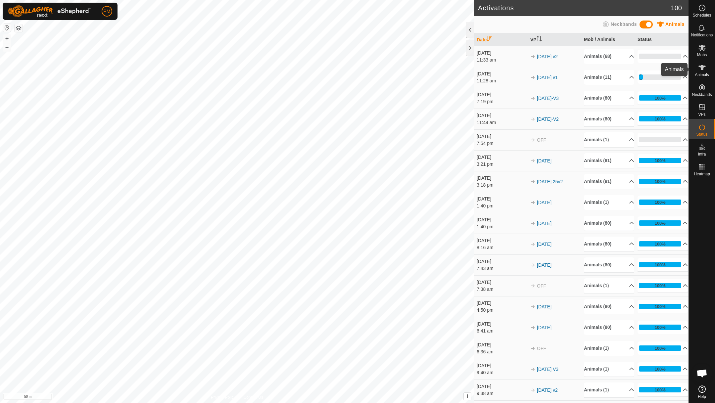
click at [702, 71] on icon at bounding box center [702, 68] width 8 height 8
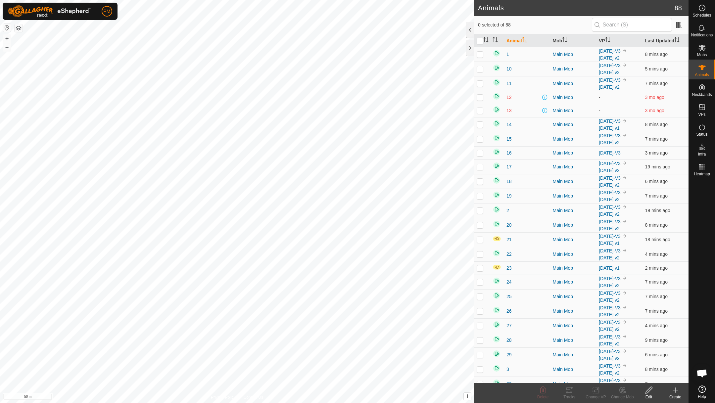
click at [480, 156] on p-checkbox at bounding box center [480, 152] width 7 height 5
click at [597, 392] on icon at bounding box center [596, 390] width 8 height 8
click at [598, 360] on link "Choose VP..." at bounding box center [616, 361] width 66 height 13
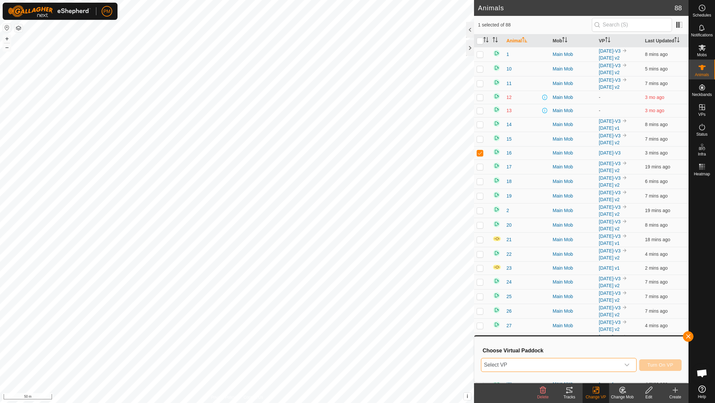
click at [570, 361] on span "Select VP" at bounding box center [550, 364] width 139 height 13
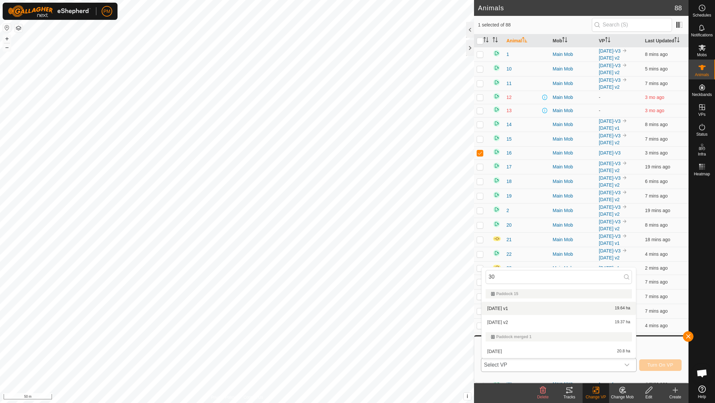
click at [500, 304] on li "[DATE] v1 19.64 ha" at bounding box center [559, 308] width 154 height 13
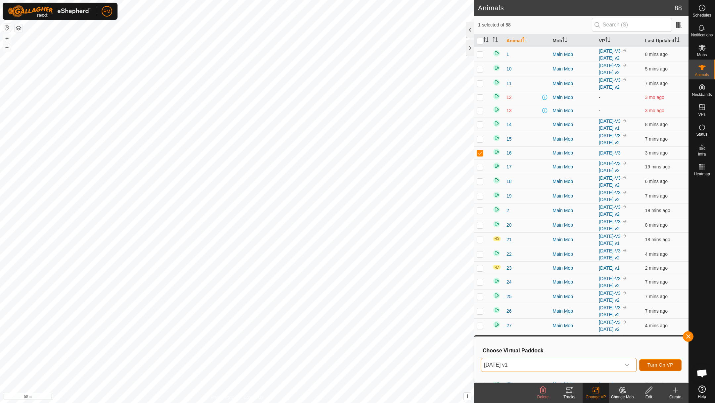
click at [651, 362] on span "Turn On VP" at bounding box center [660, 364] width 26 height 5
